Goal: Information Seeking & Learning: Learn about a topic

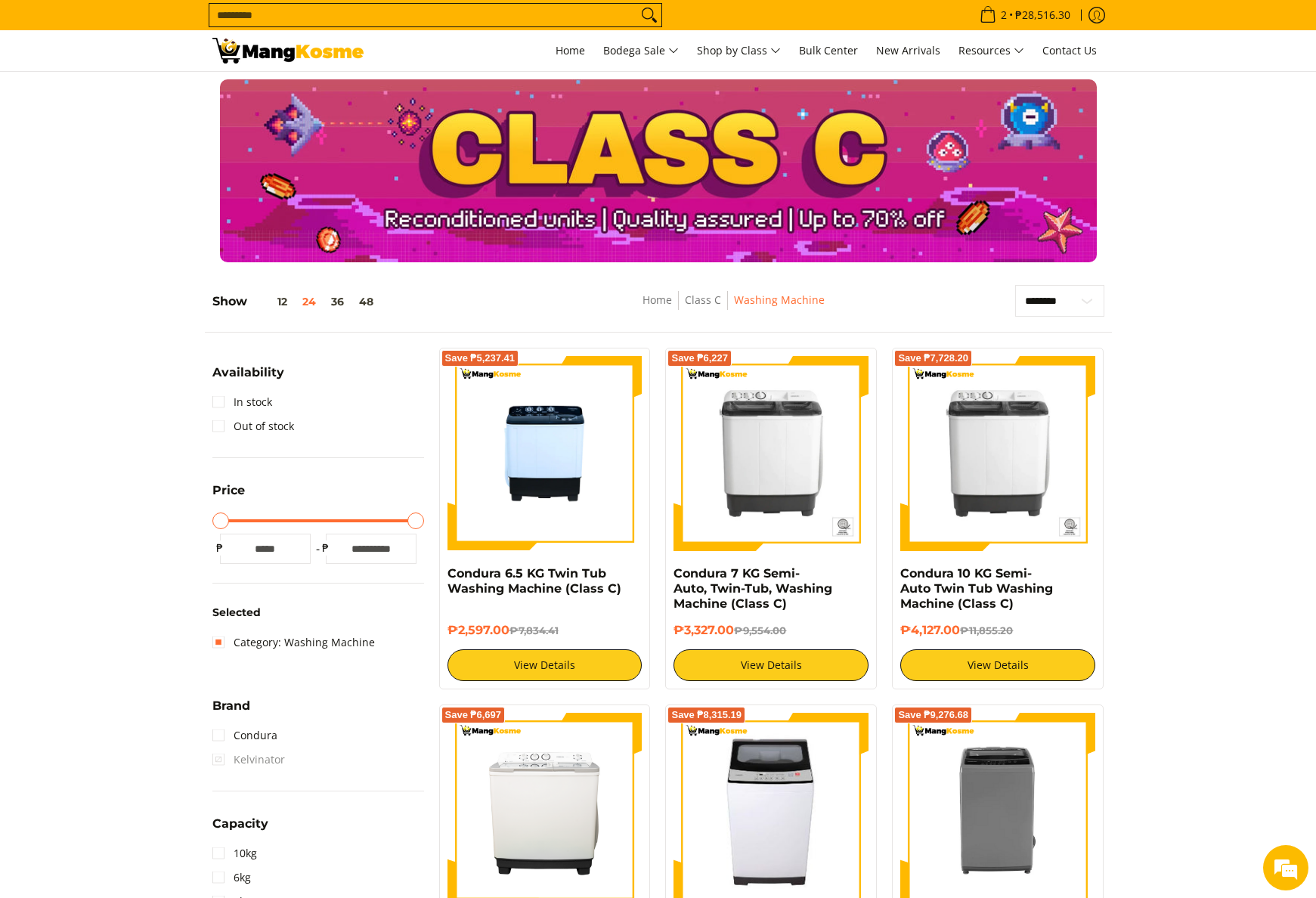
select select "**********"
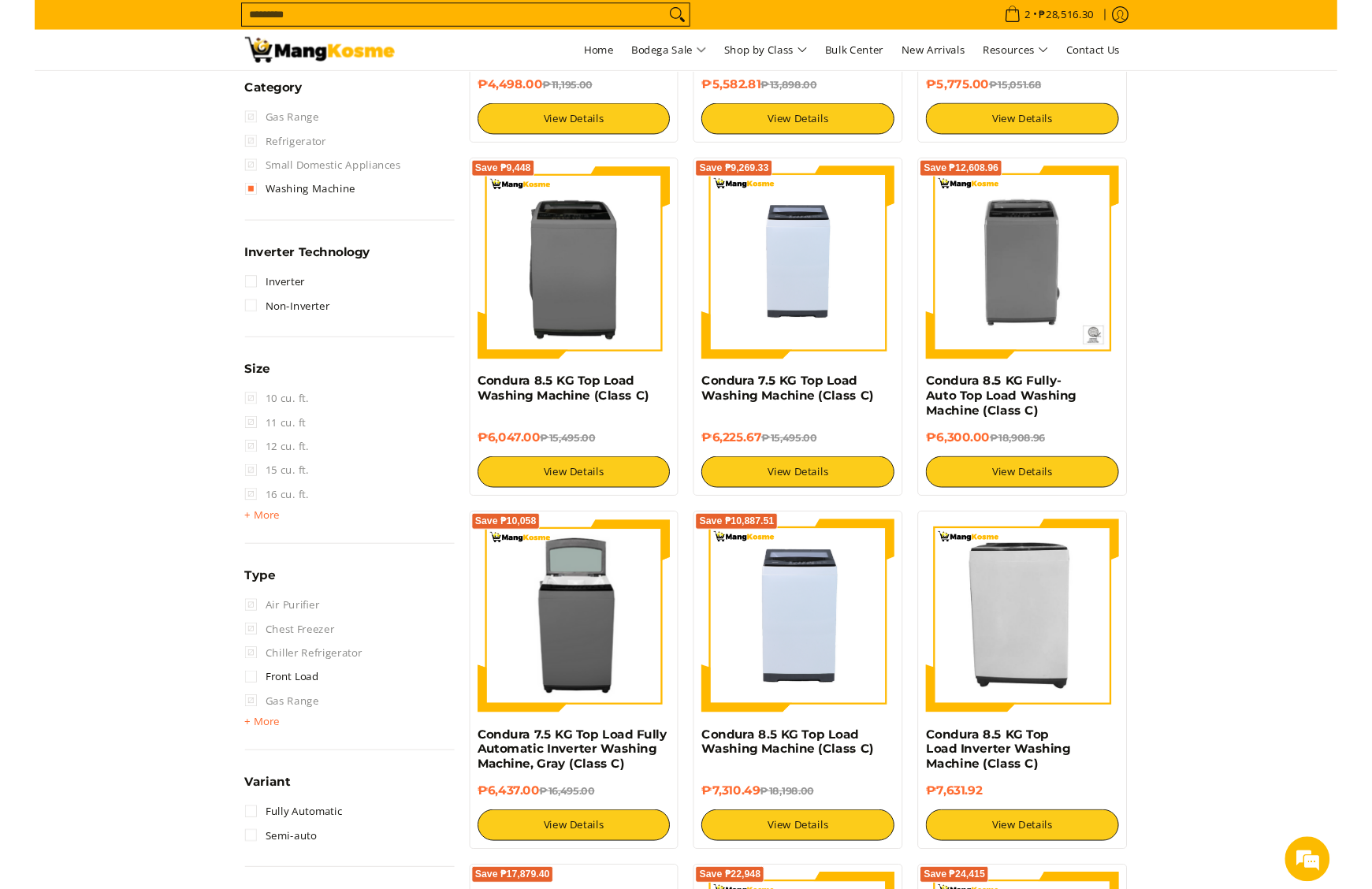
scroll to position [1009, 0]
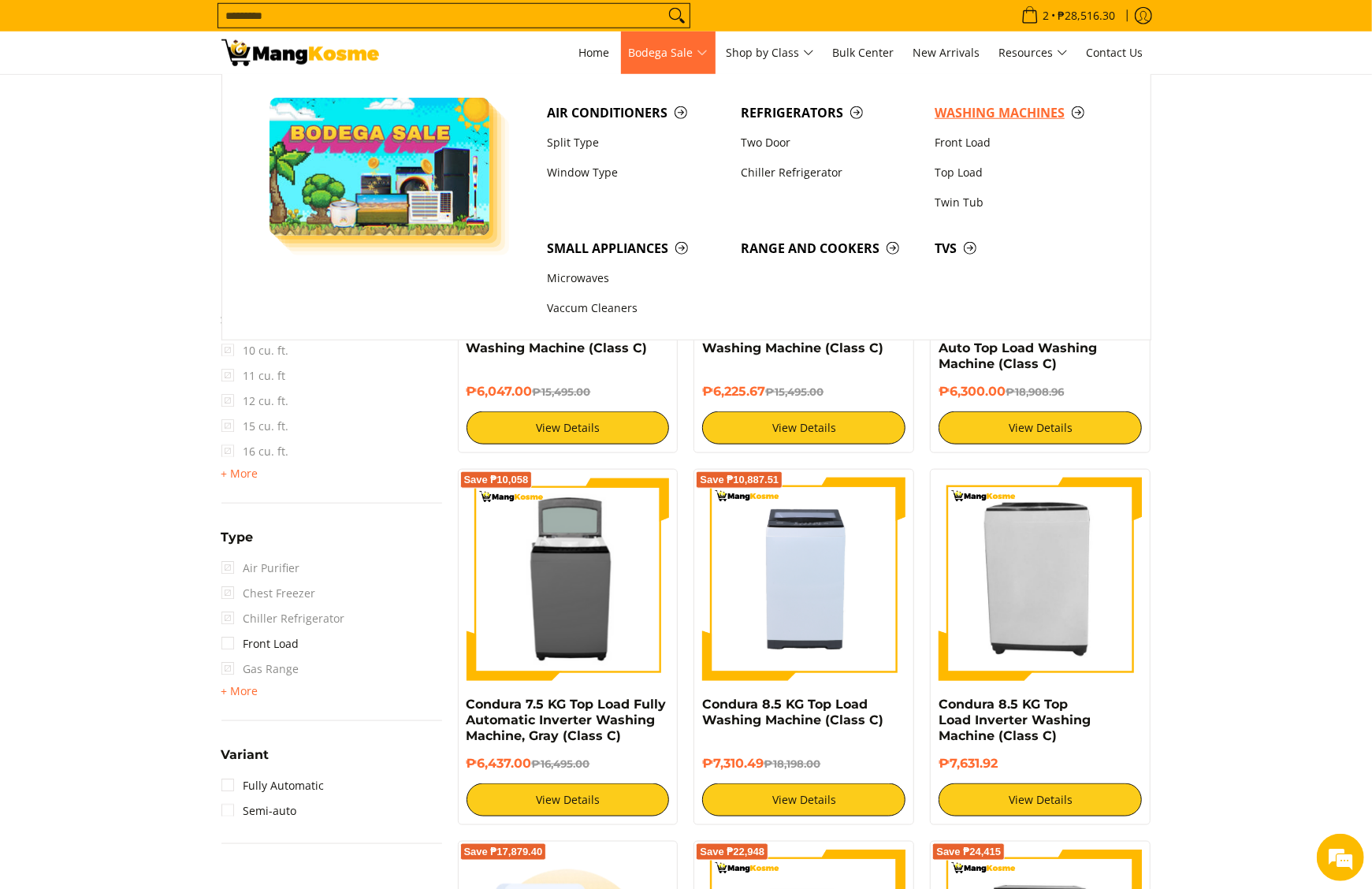
click at [934, 102] on link "Washing Machines" at bounding box center [1023, 113] width 194 height 30
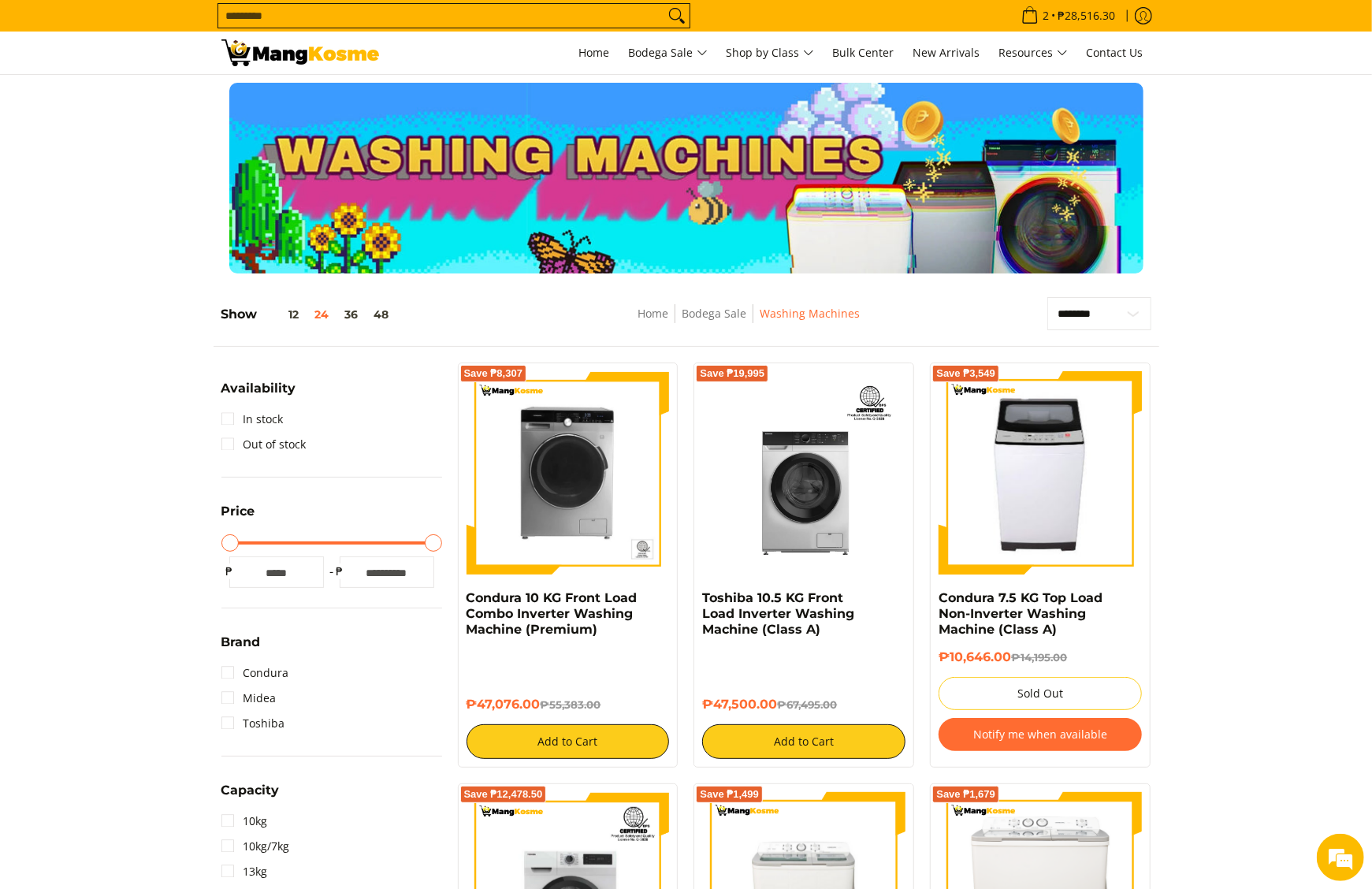
click at [893, 178] on div at bounding box center [686, 177] width 930 height 190
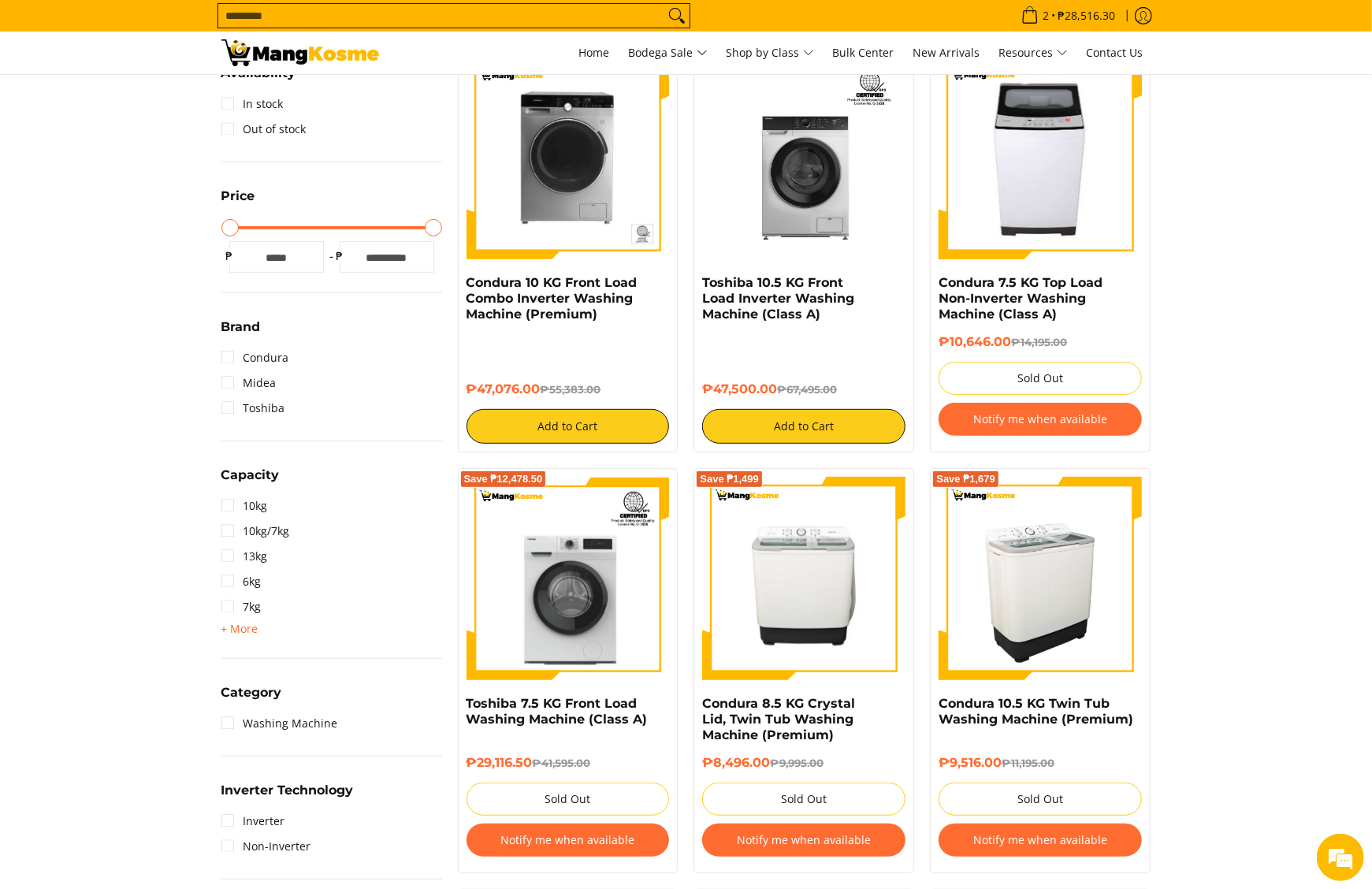
scroll to position [630, 0]
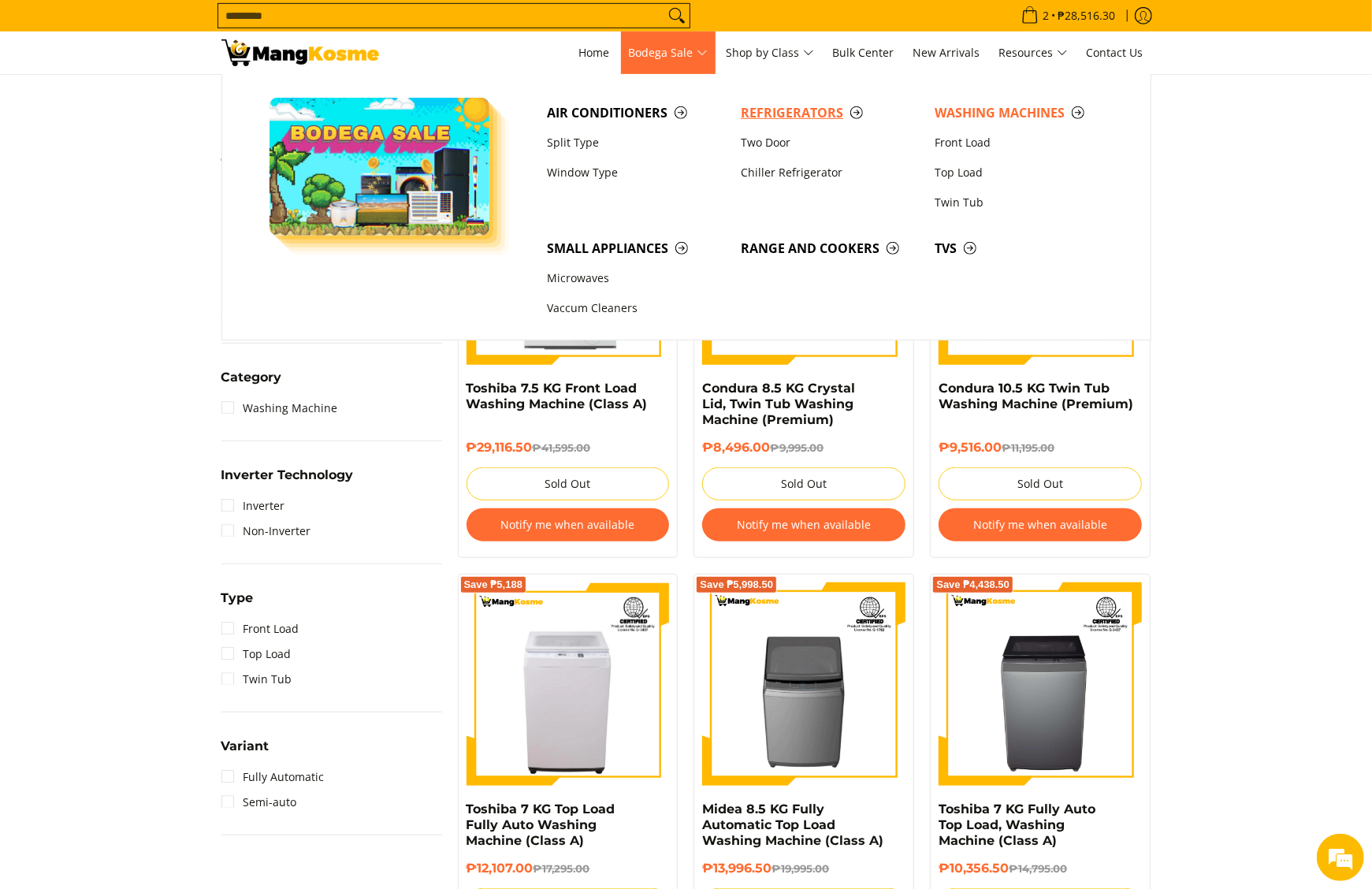
click at [785, 112] on span "Refrigerators" at bounding box center [830, 113] width 178 height 20
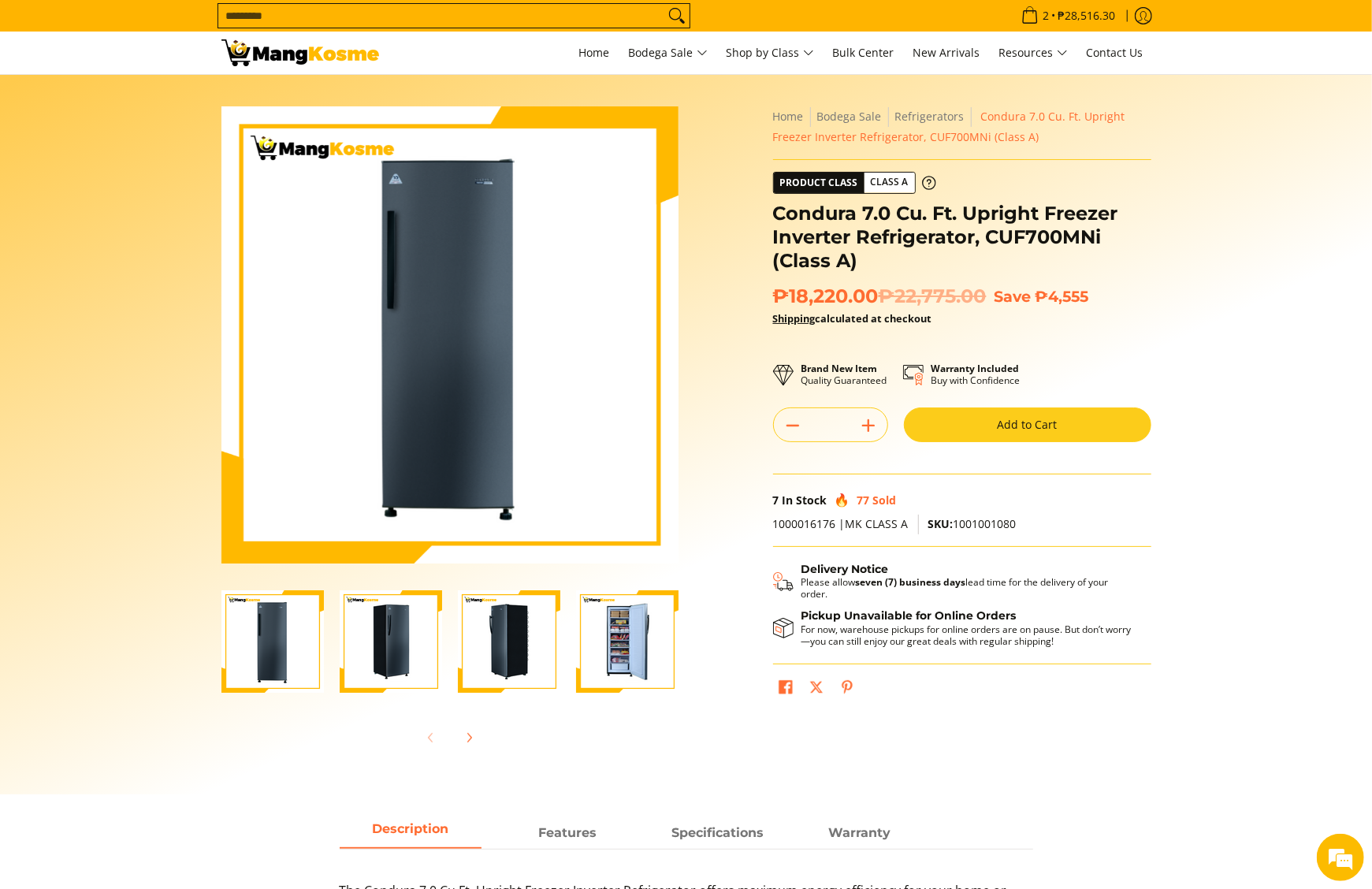
click at [602, 667] on img "Condura 7.0 Cu. Ft. Upright Freezer Inverter Refrigerator, CUF700MNi (Class A)-4" at bounding box center [627, 642] width 102 height 102
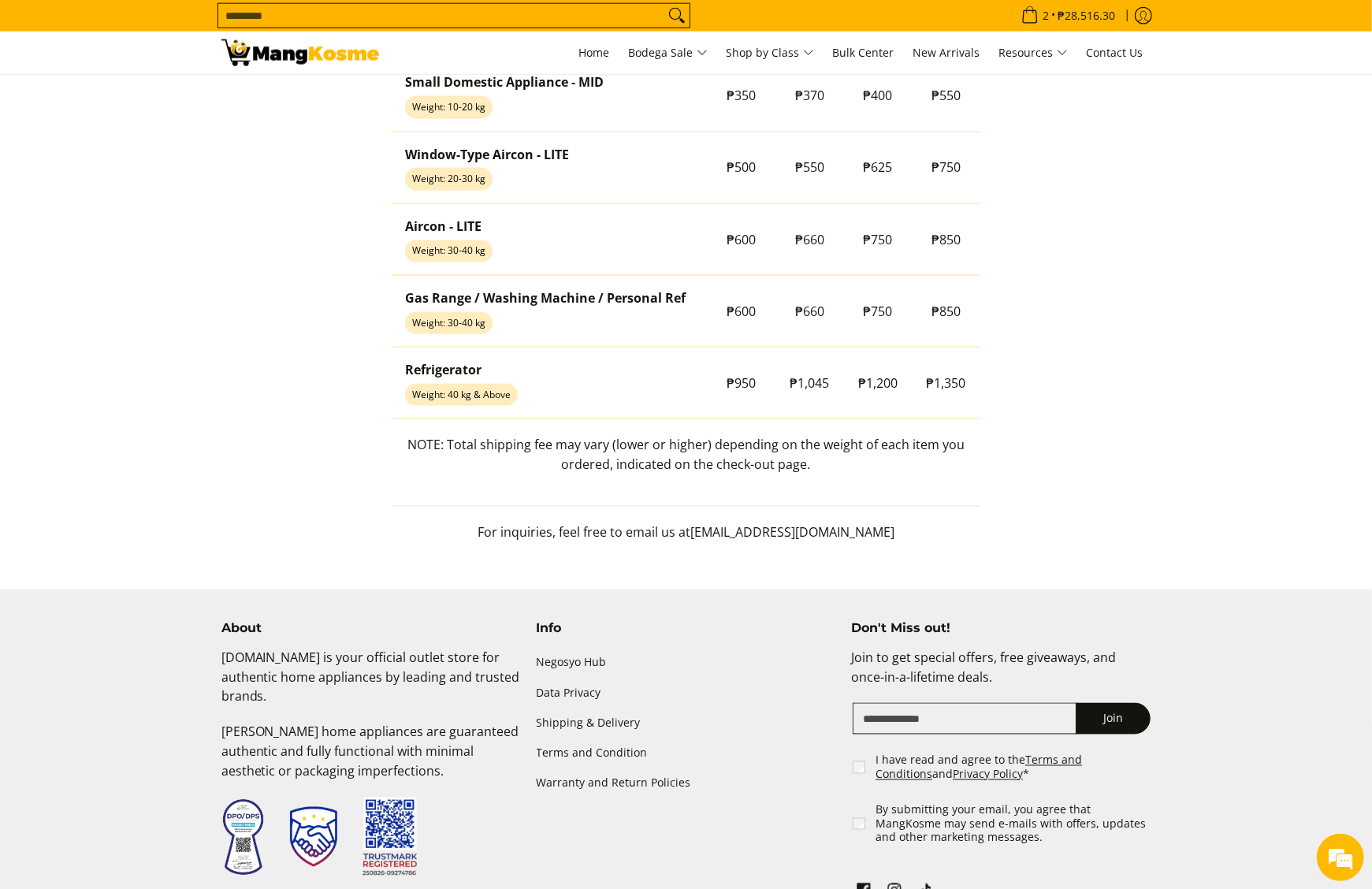
scroll to position [1624, 0]
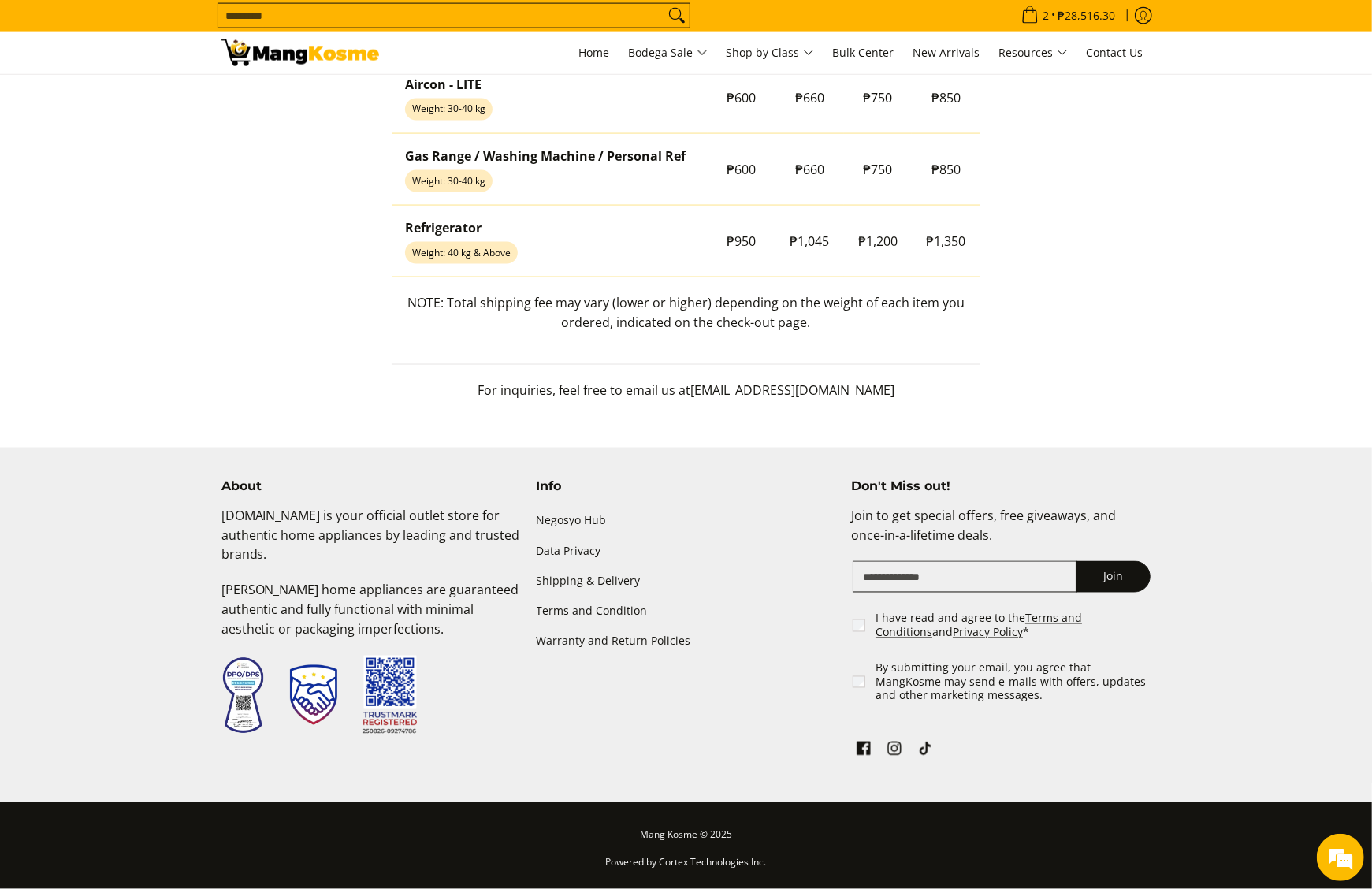
click at [911, 566] on input "Email" at bounding box center [965, 576] width 225 height 31
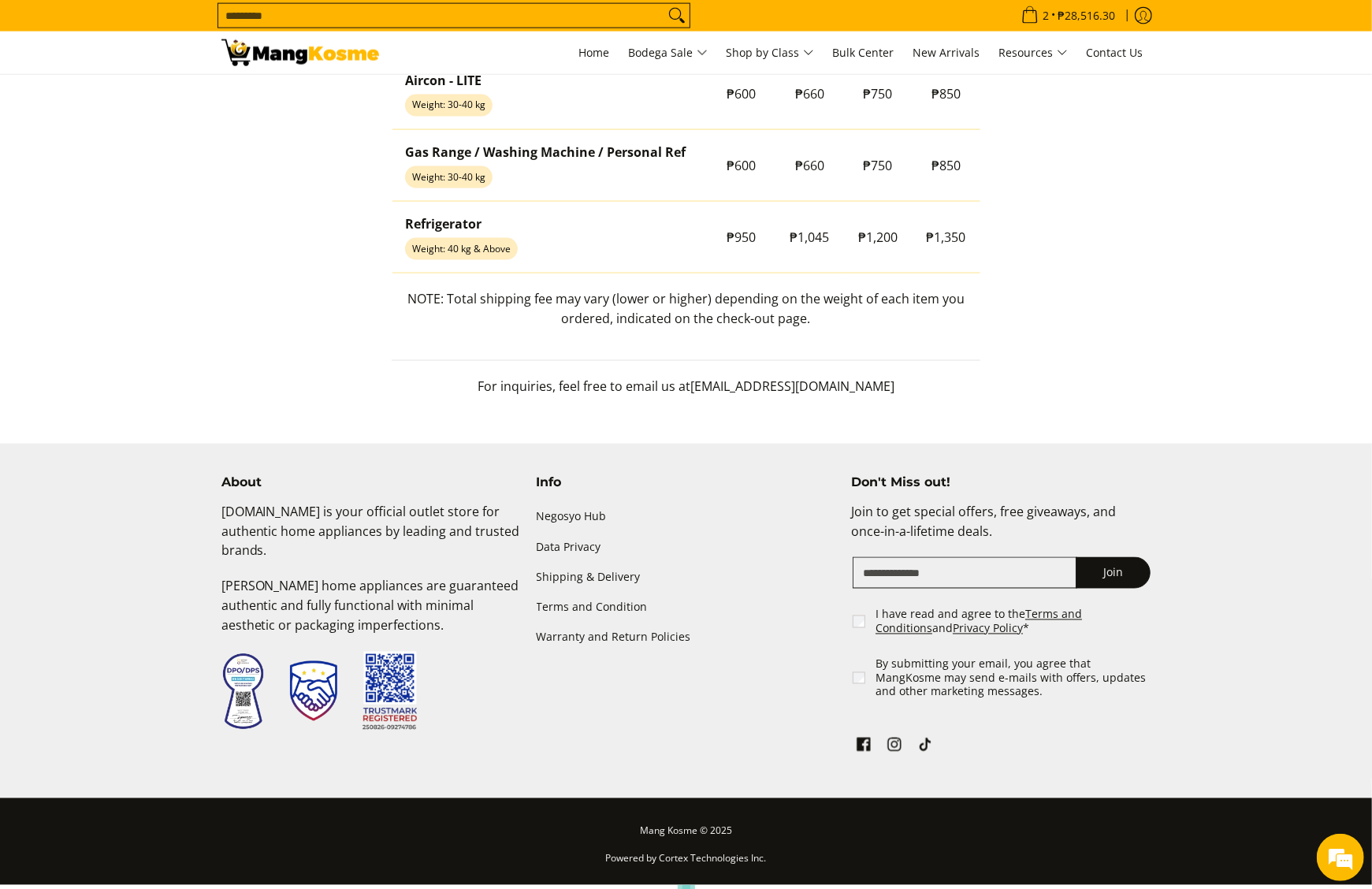
click at [940, 582] on input "Email" at bounding box center [965, 572] width 225 height 31
type input "**********"
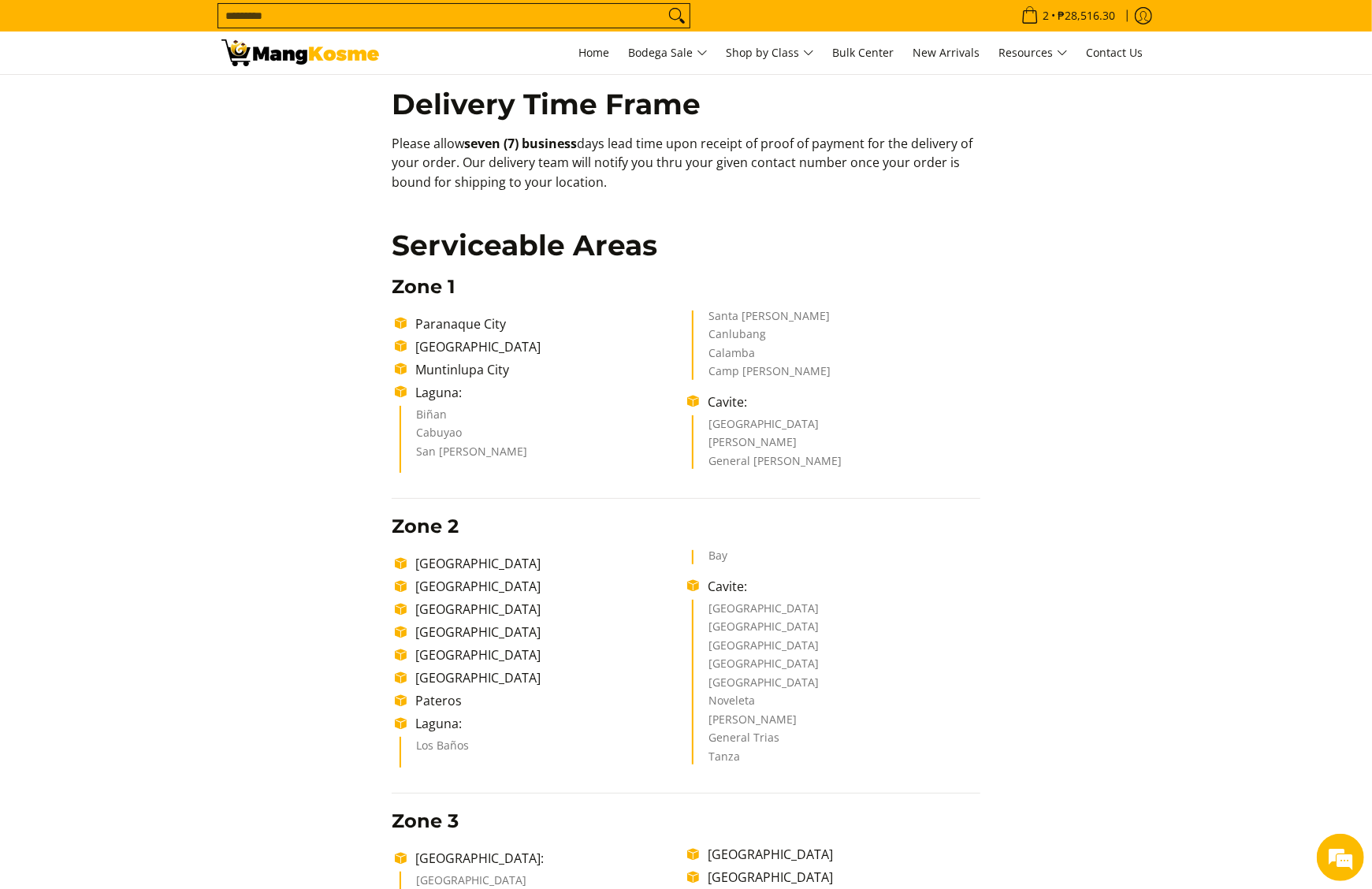
scroll to position [0, 0]
